Goal: Obtain resource: Obtain resource

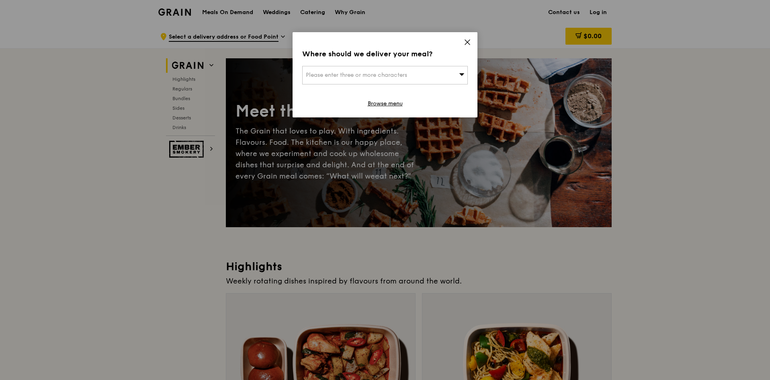
click at [467, 42] on icon at bounding box center [467, 42] width 7 height 7
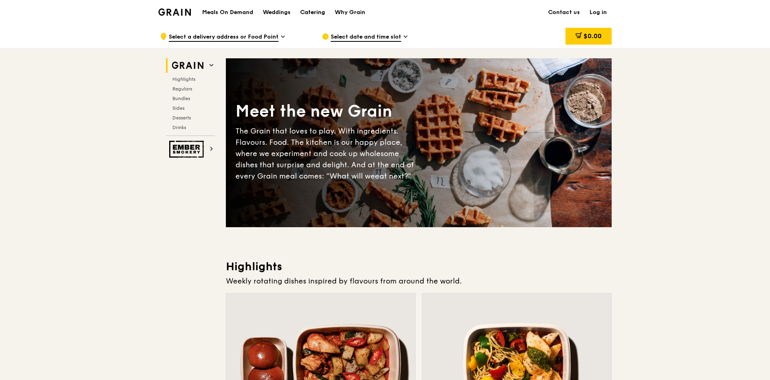
click at [307, 13] on div "Catering" at bounding box center [312, 12] width 25 height 24
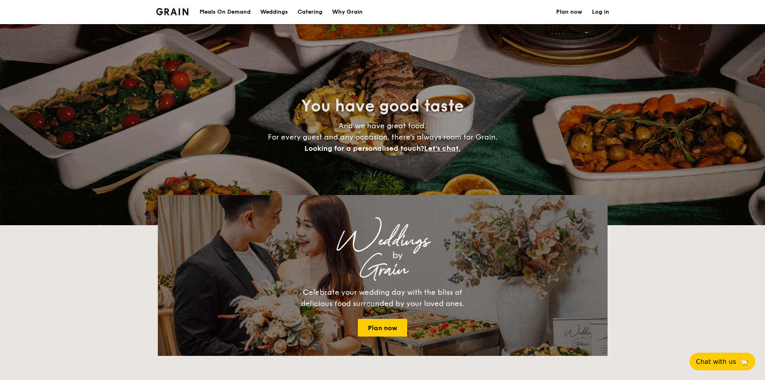
select select
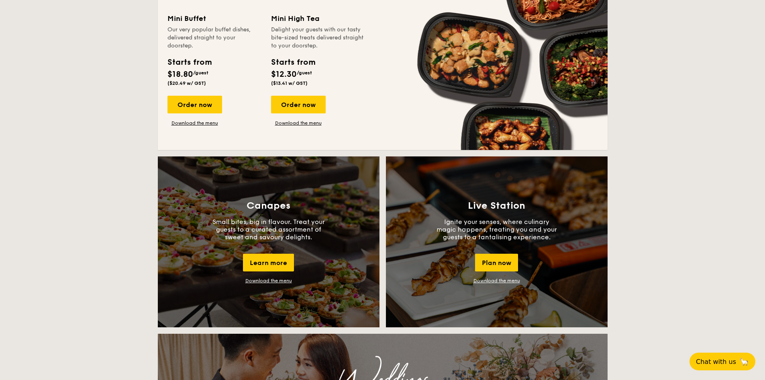
scroll to position [603, 0]
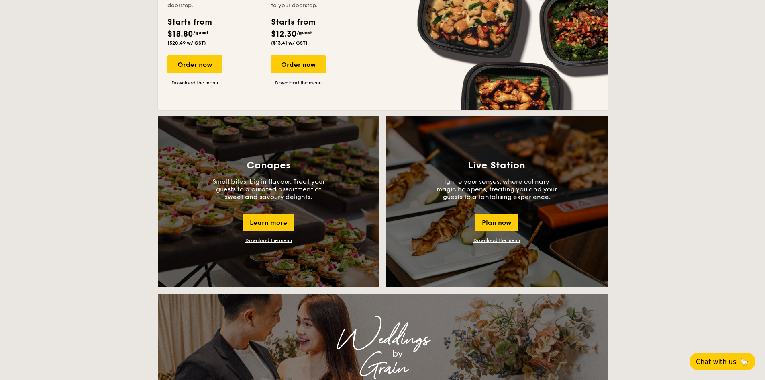
click at [279, 241] on link "Download the menu" at bounding box center [269, 240] width 47 height 6
